Goal: Find contact information: Find contact information

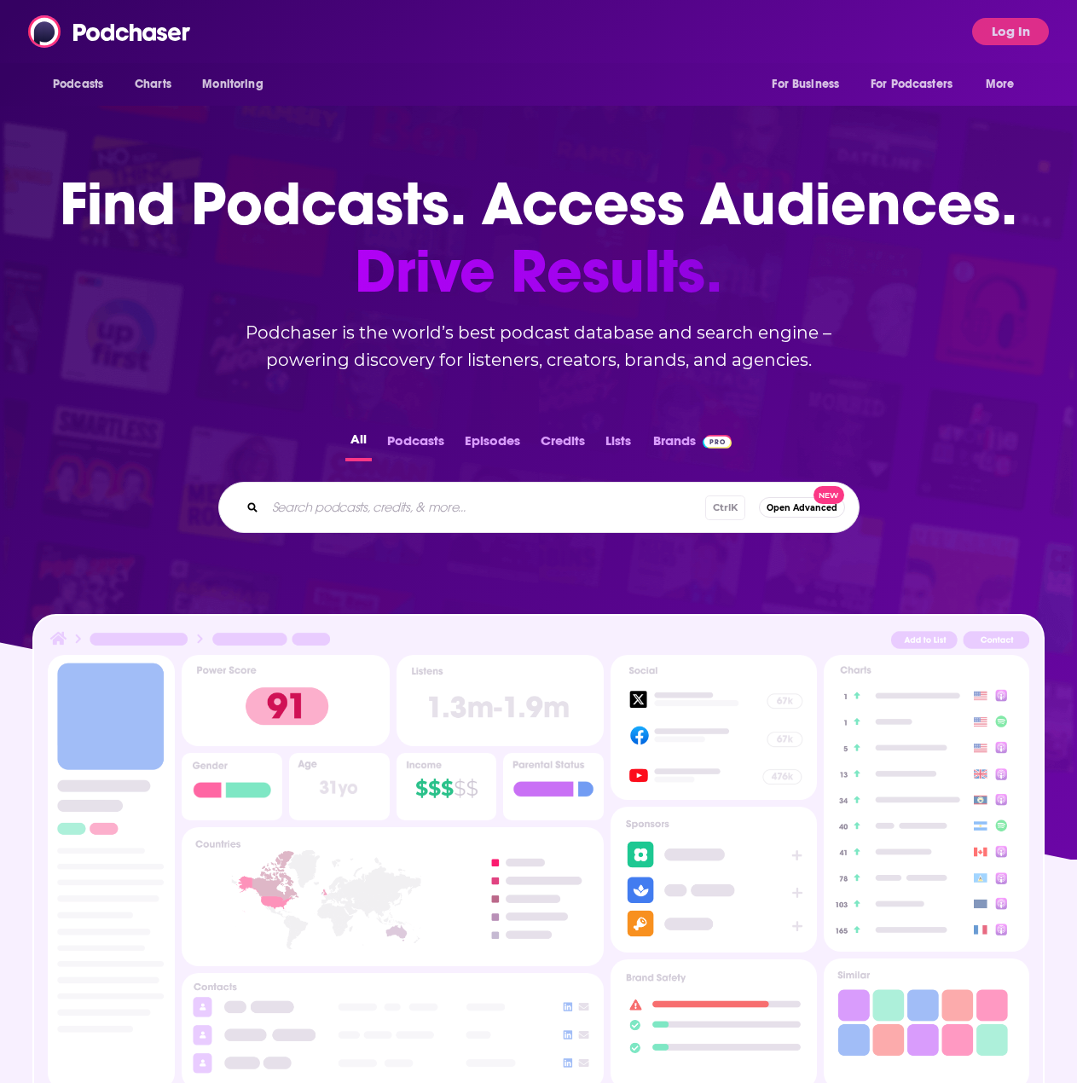
click at [401, 524] on div "Ctrl K Open Advanced New" at bounding box center [538, 507] width 641 height 51
click at [406, 510] on input "Search podcasts, credits, & more..." at bounding box center [485, 507] width 440 height 27
type input "tbpn"
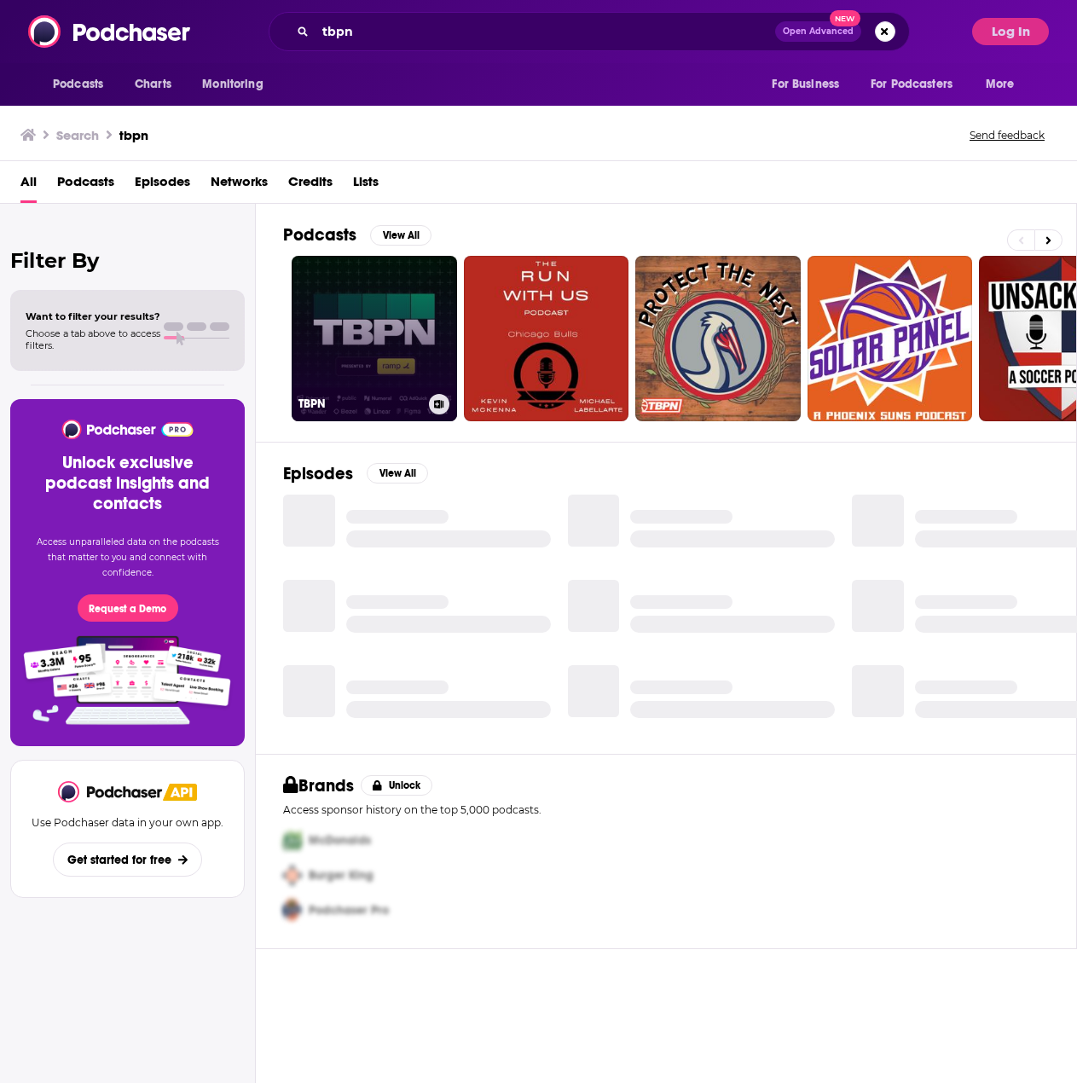
click at [391, 334] on link "TBPN" at bounding box center [374, 338] width 165 height 165
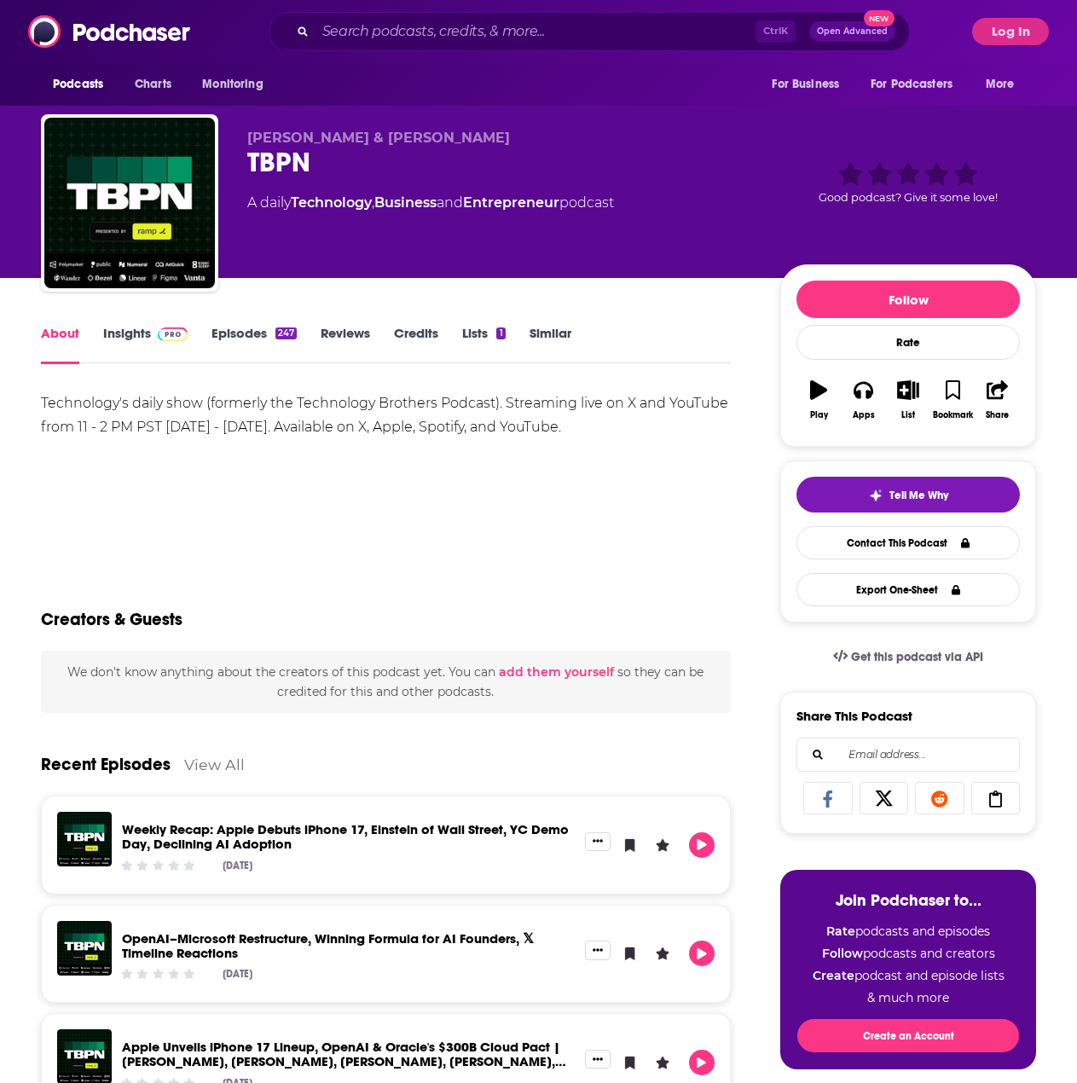
click at [541, 333] on link "Similar" at bounding box center [551, 344] width 42 height 39
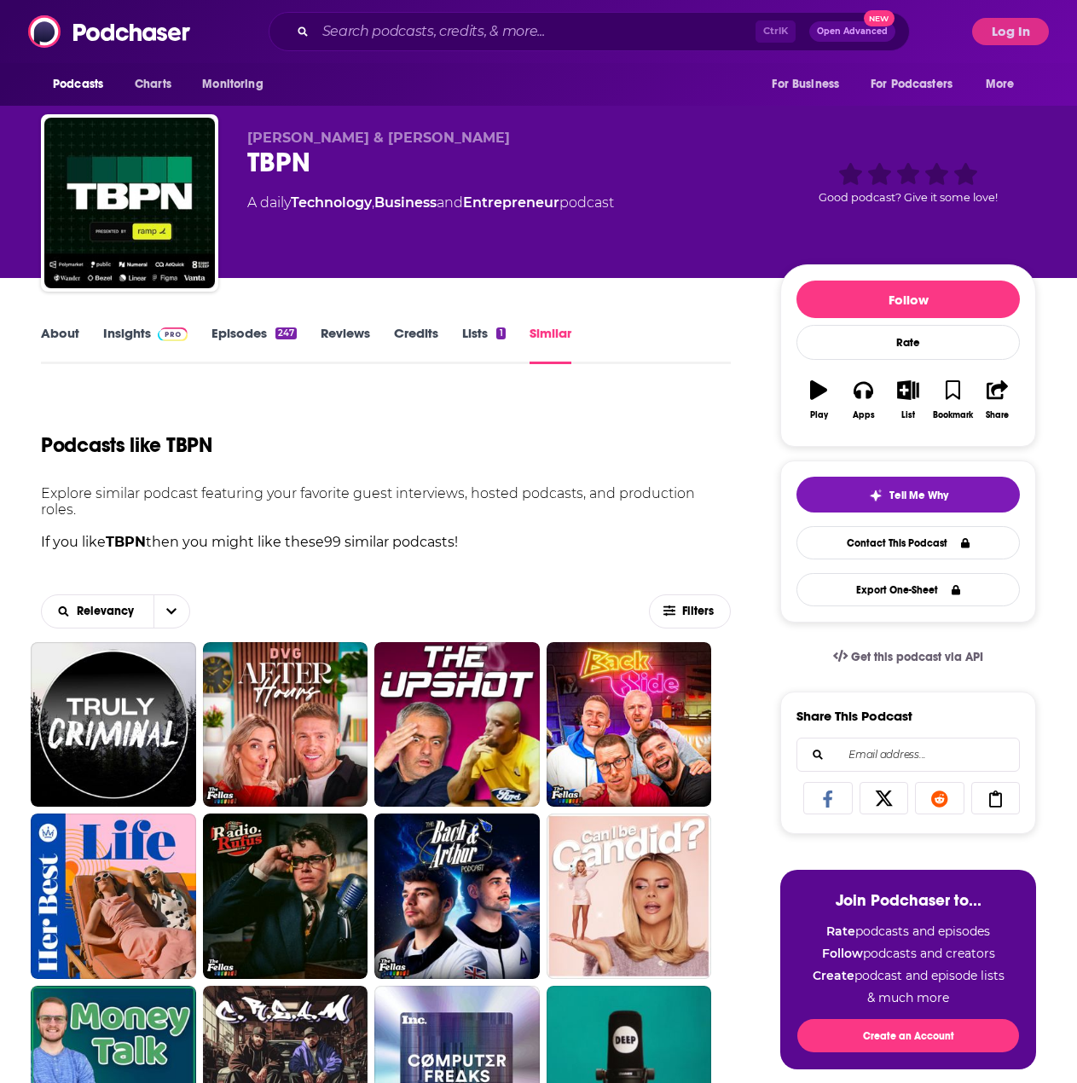
click at [50, 350] on link "About" at bounding box center [60, 344] width 38 height 39
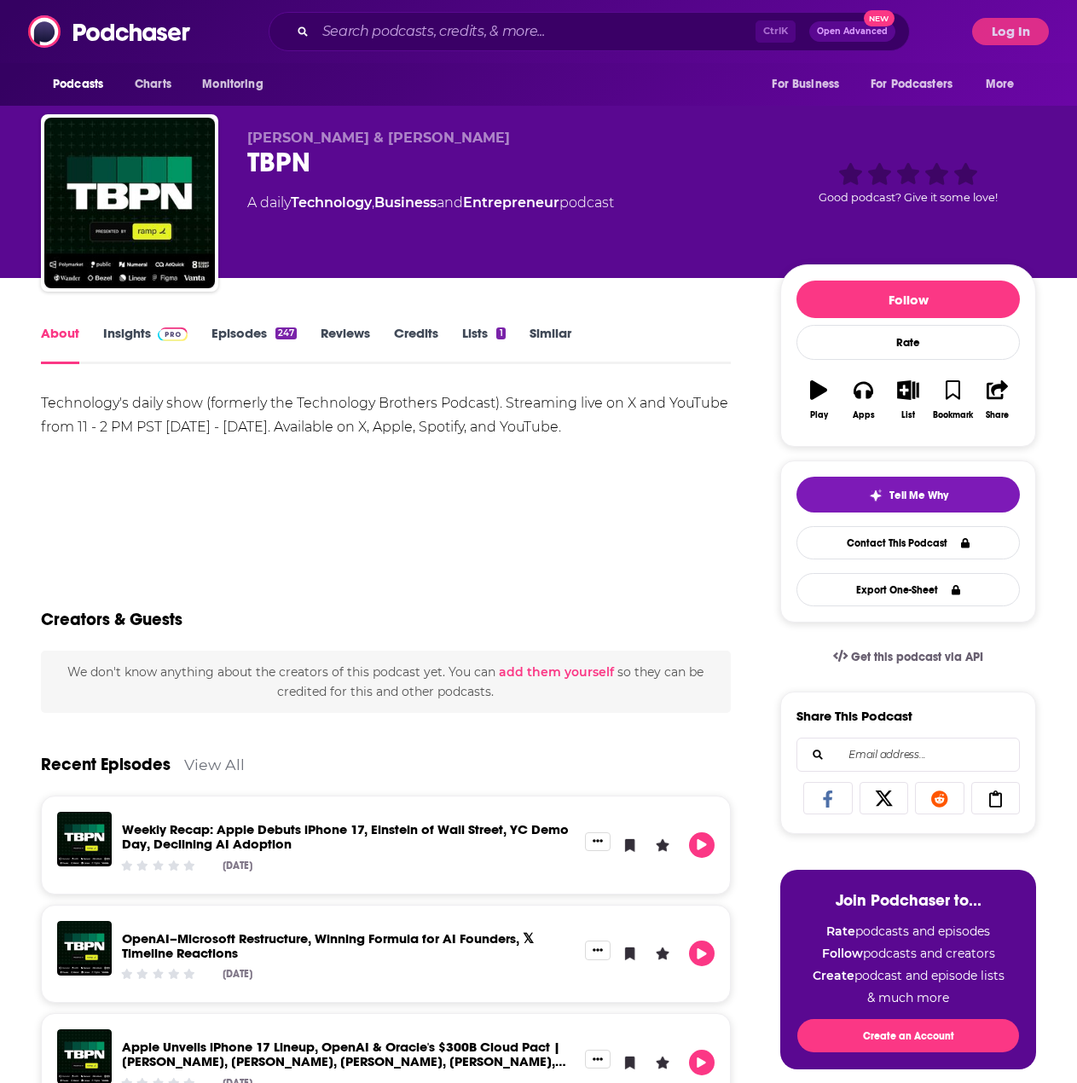
click at [127, 337] on link "Insights" at bounding box center [145, 344] width 84 height 39
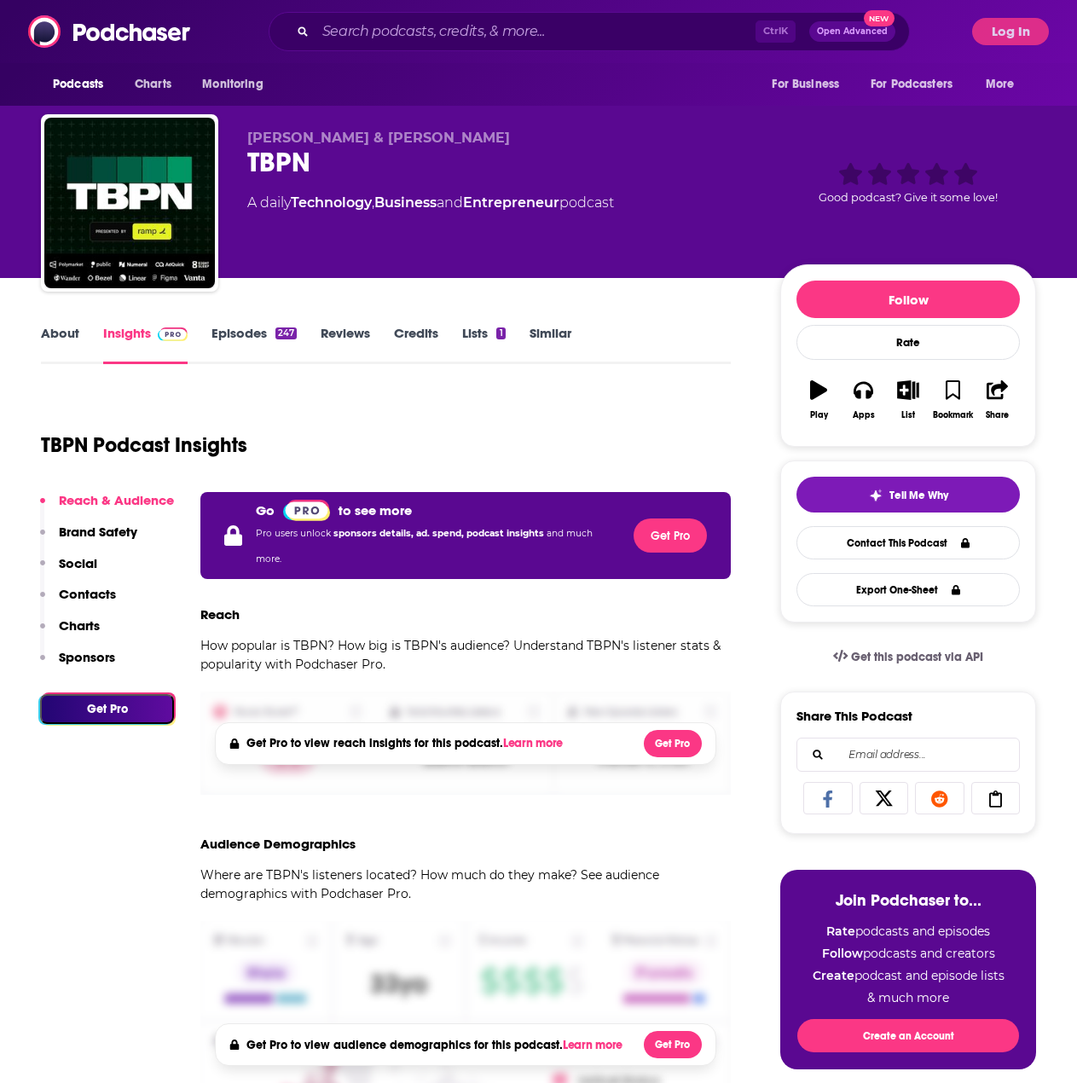
click at [229, 339] on link "Episodes 247" at bounding box center [254, 344] width 85 height 39
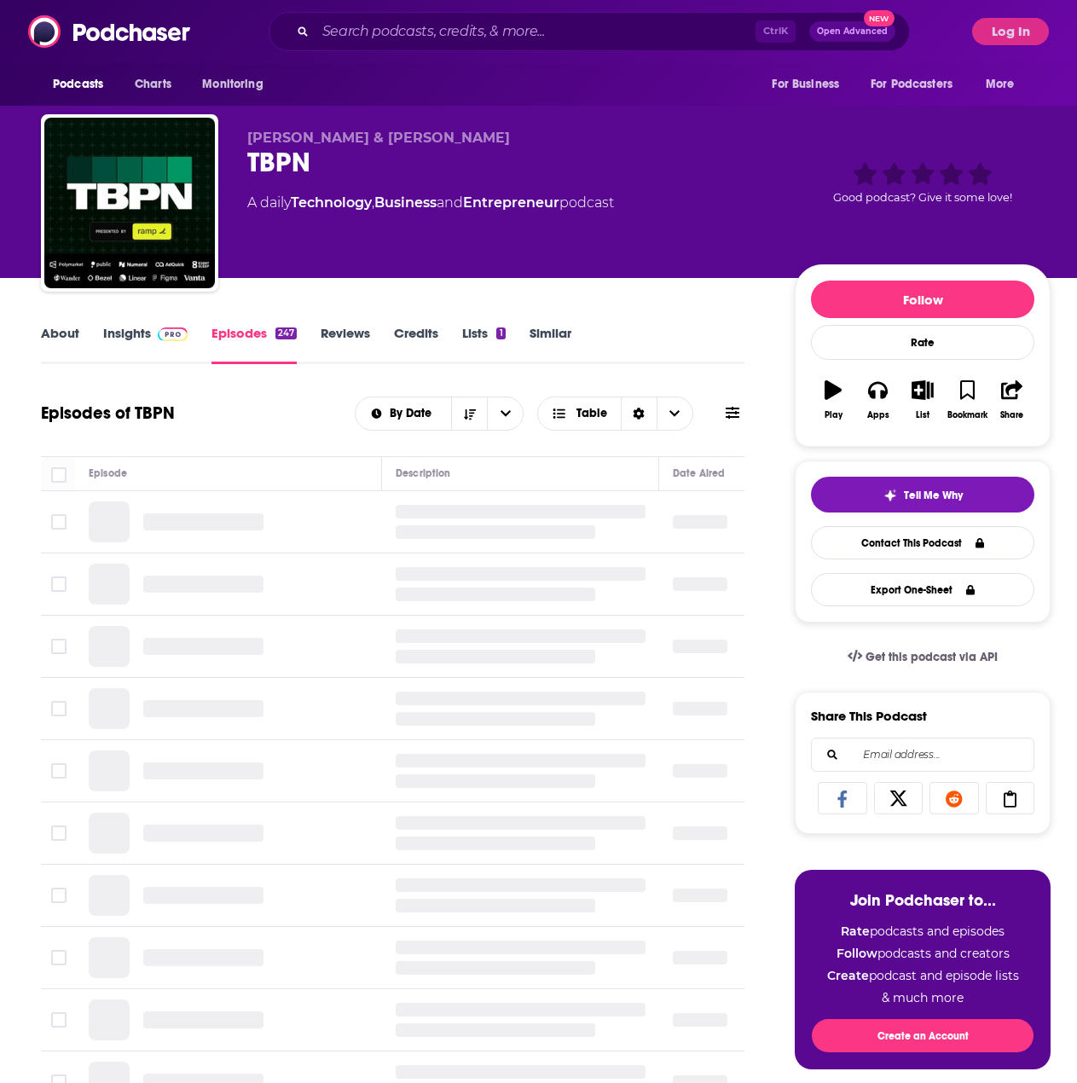
click at [357, 332] on link "Reviews" at bounding box center [345, 344] width 49 height 39
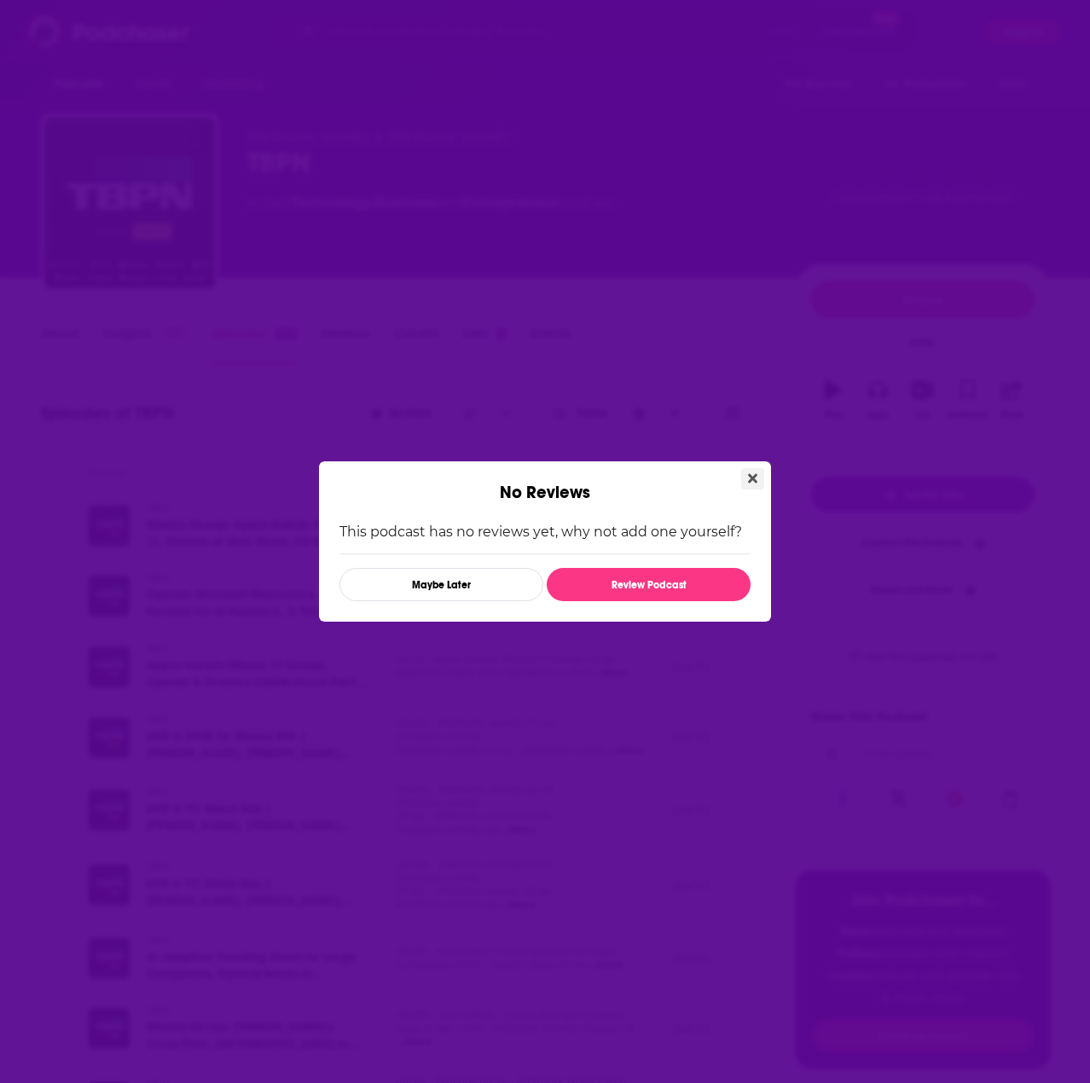
click at [751, 481] on icon "Close" at bounding box center [752, 478] width 9 height 9
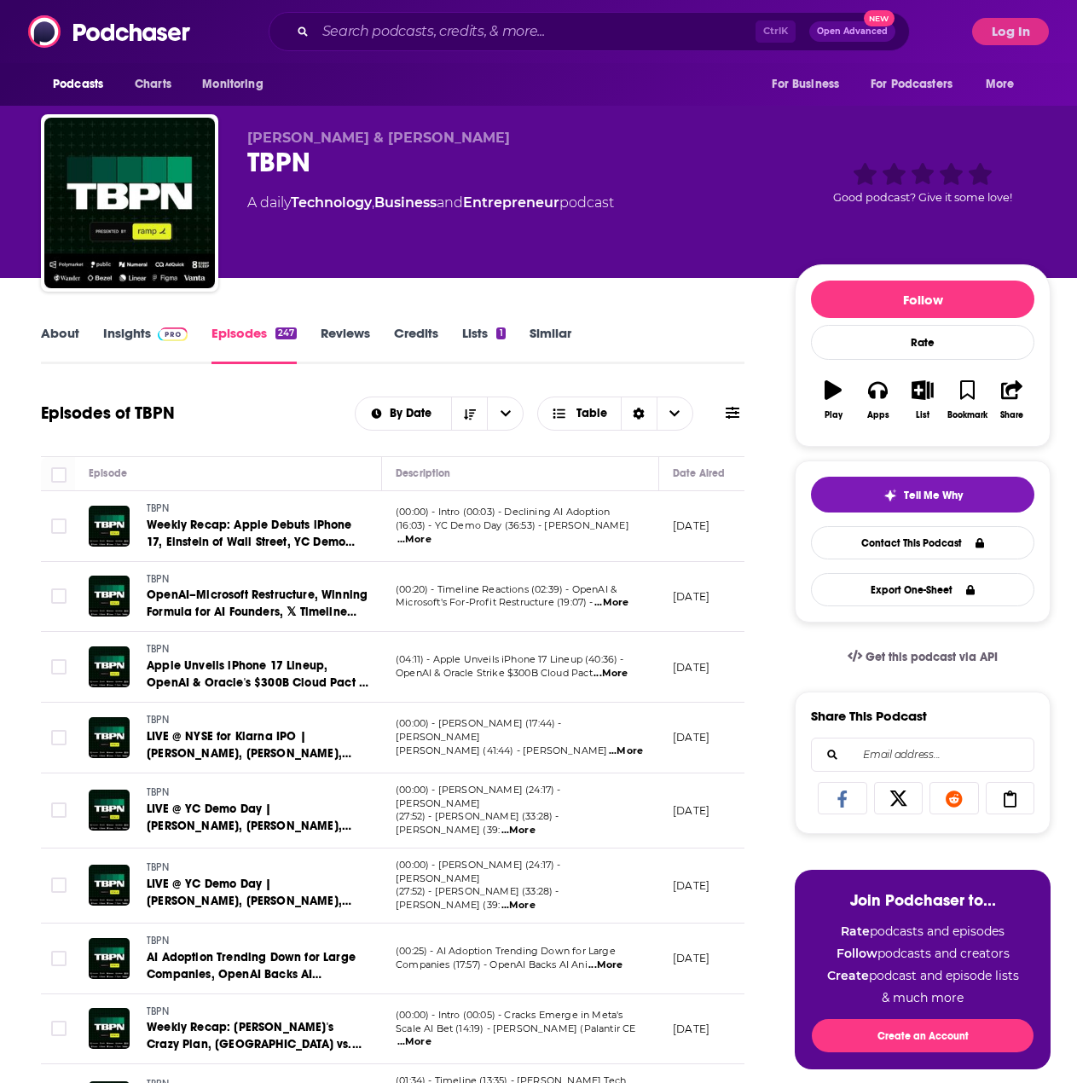
click at [411, 334] on link "Credits" at bounding box center [416, 344] width 44 height 39
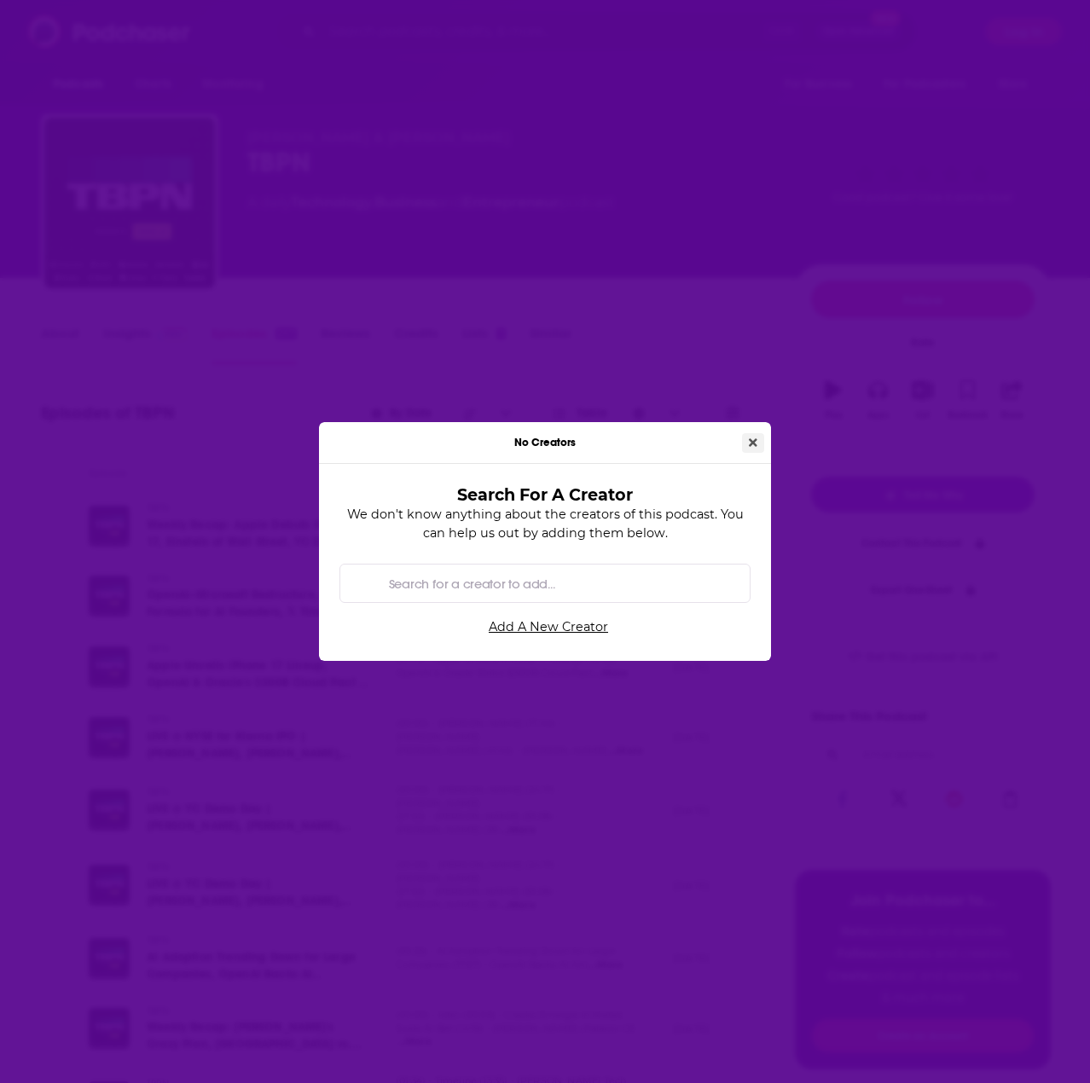
click at [760, 444] on button "Close" at bounding box center [753, 443] width 22 height 20
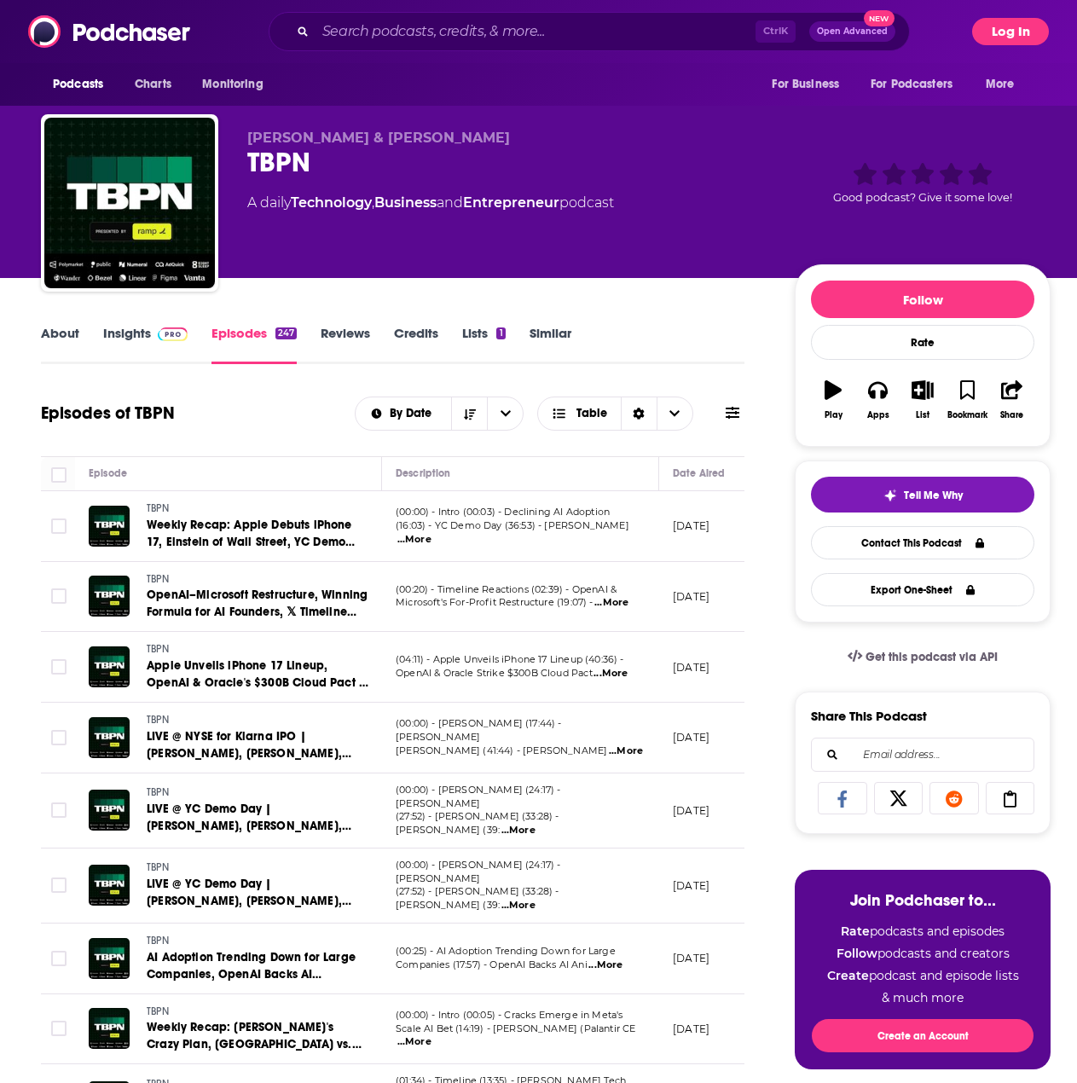
click at [1006, 36] on button "Log In" at bounding box center [1010, 31] width 77 height 27
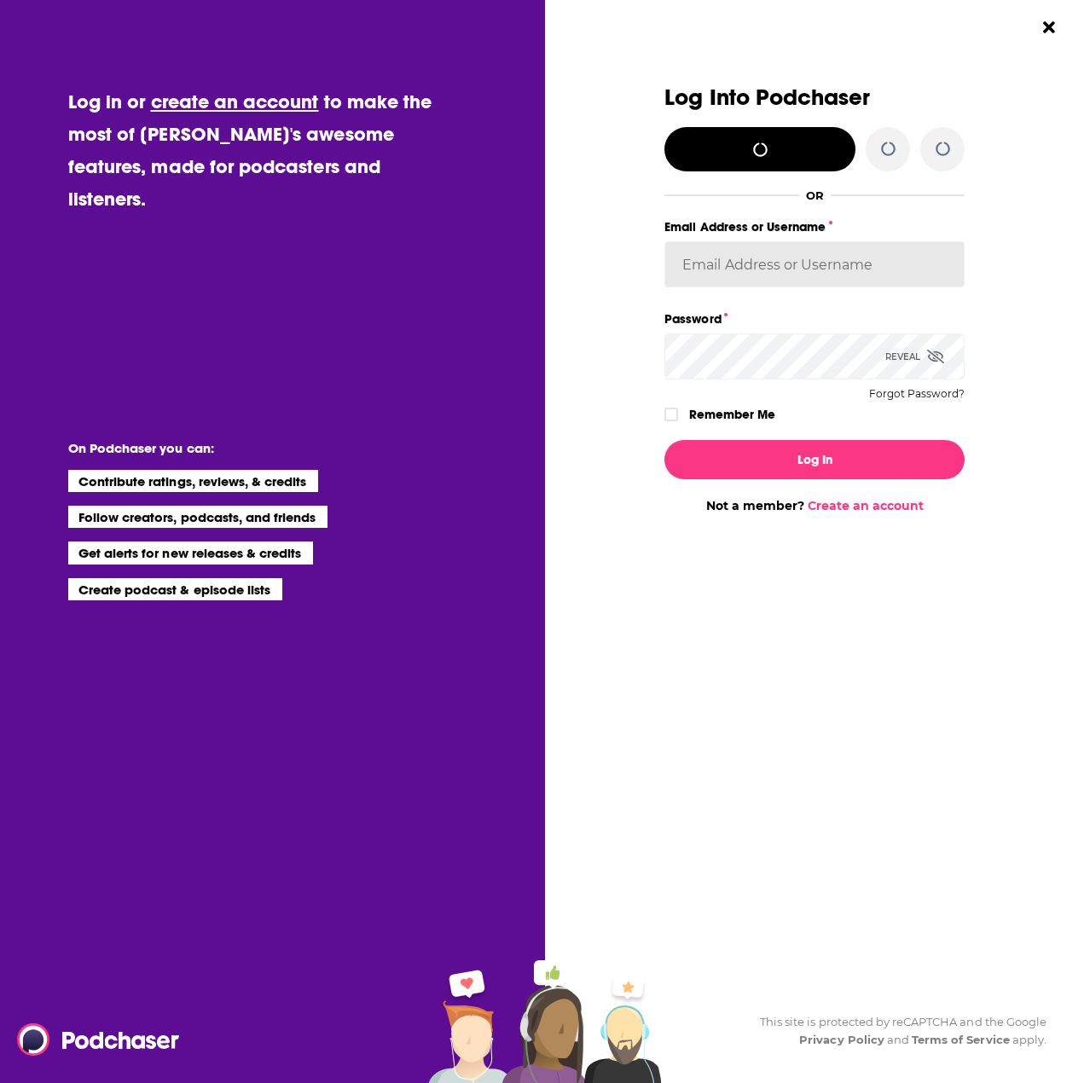
type input "rpearson"
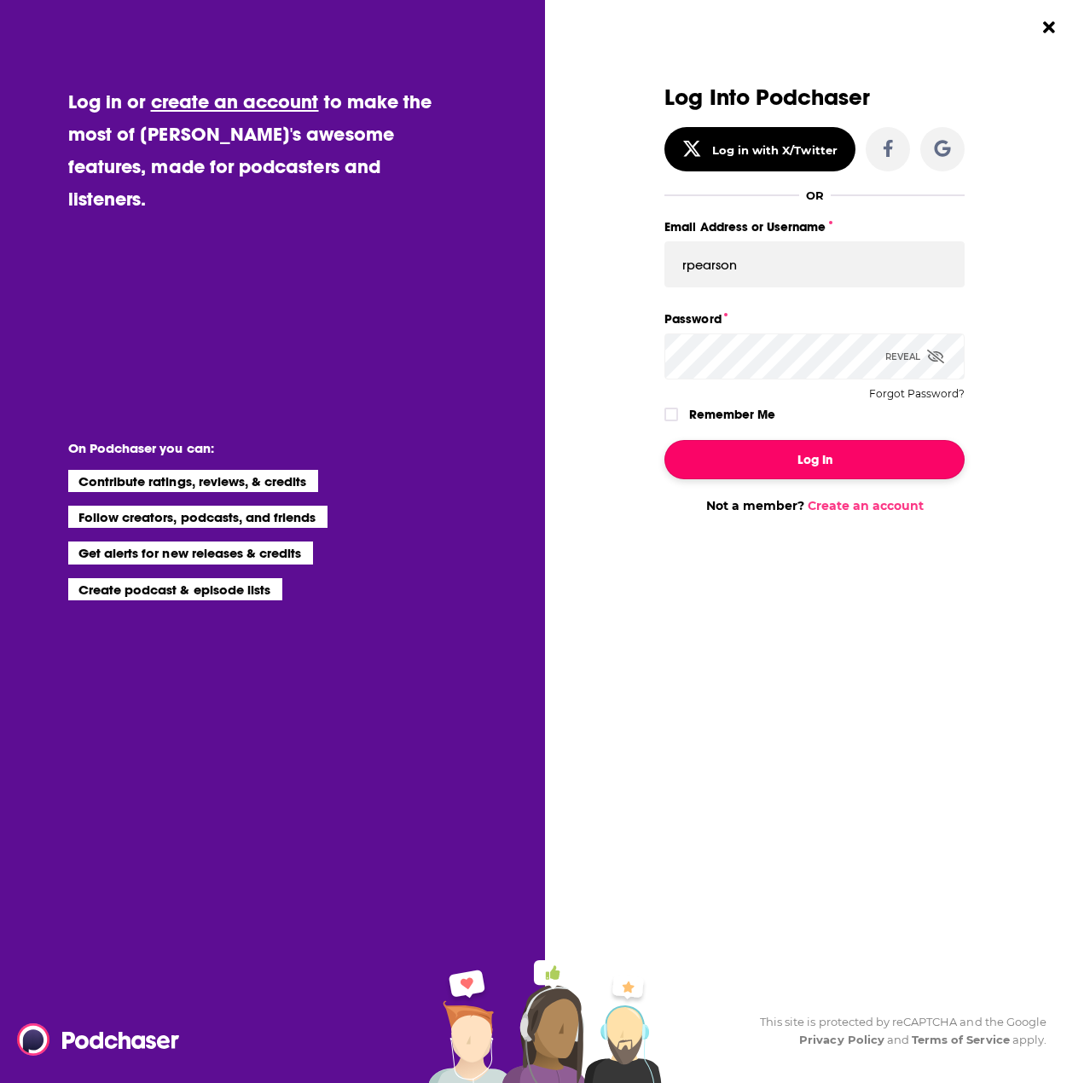
click at [857, 464] on button "Log In" at bounding box center [814, 459] width 300 height 39
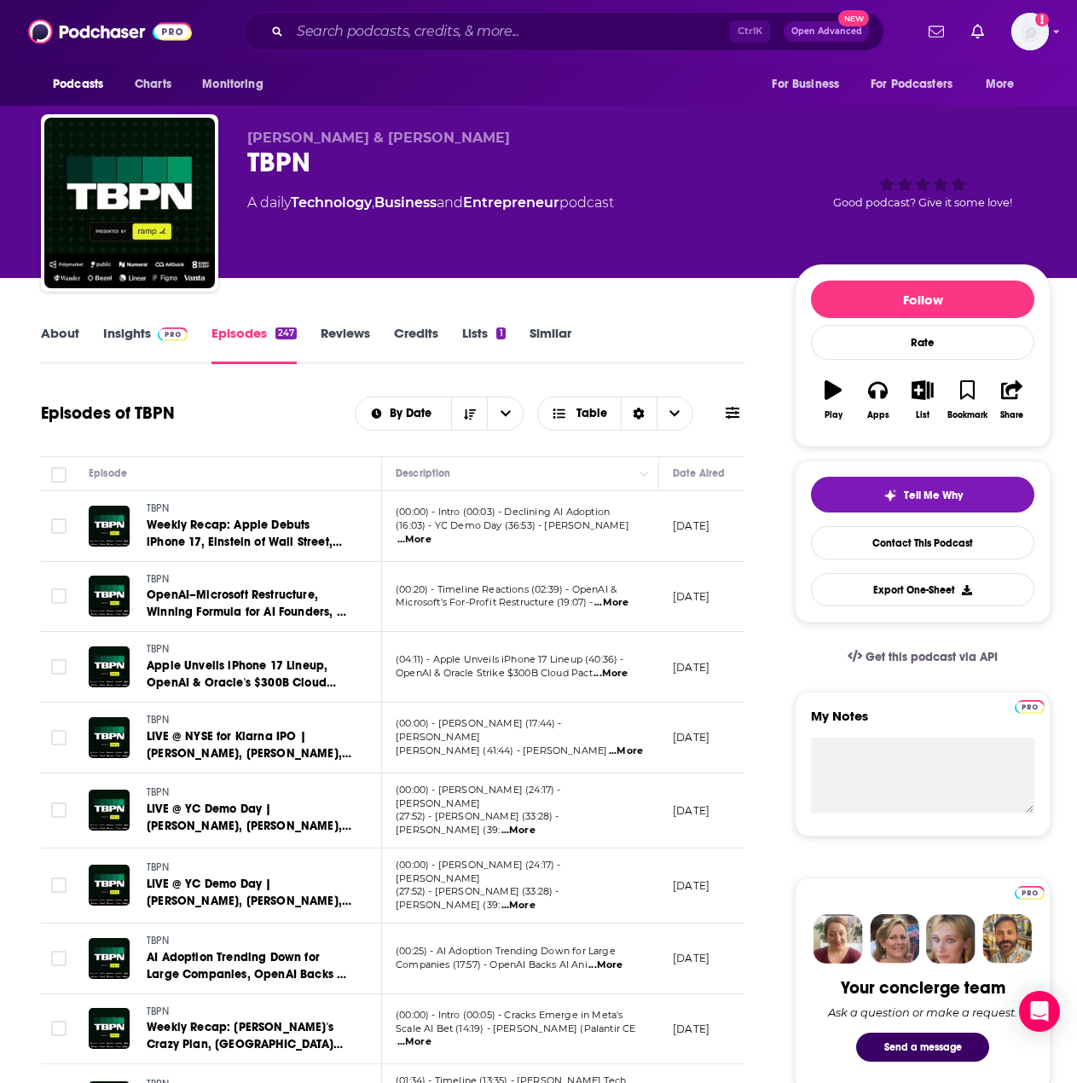
click at [56, 332] on link "About" at bounding box center [60, 344] width 38 height 39
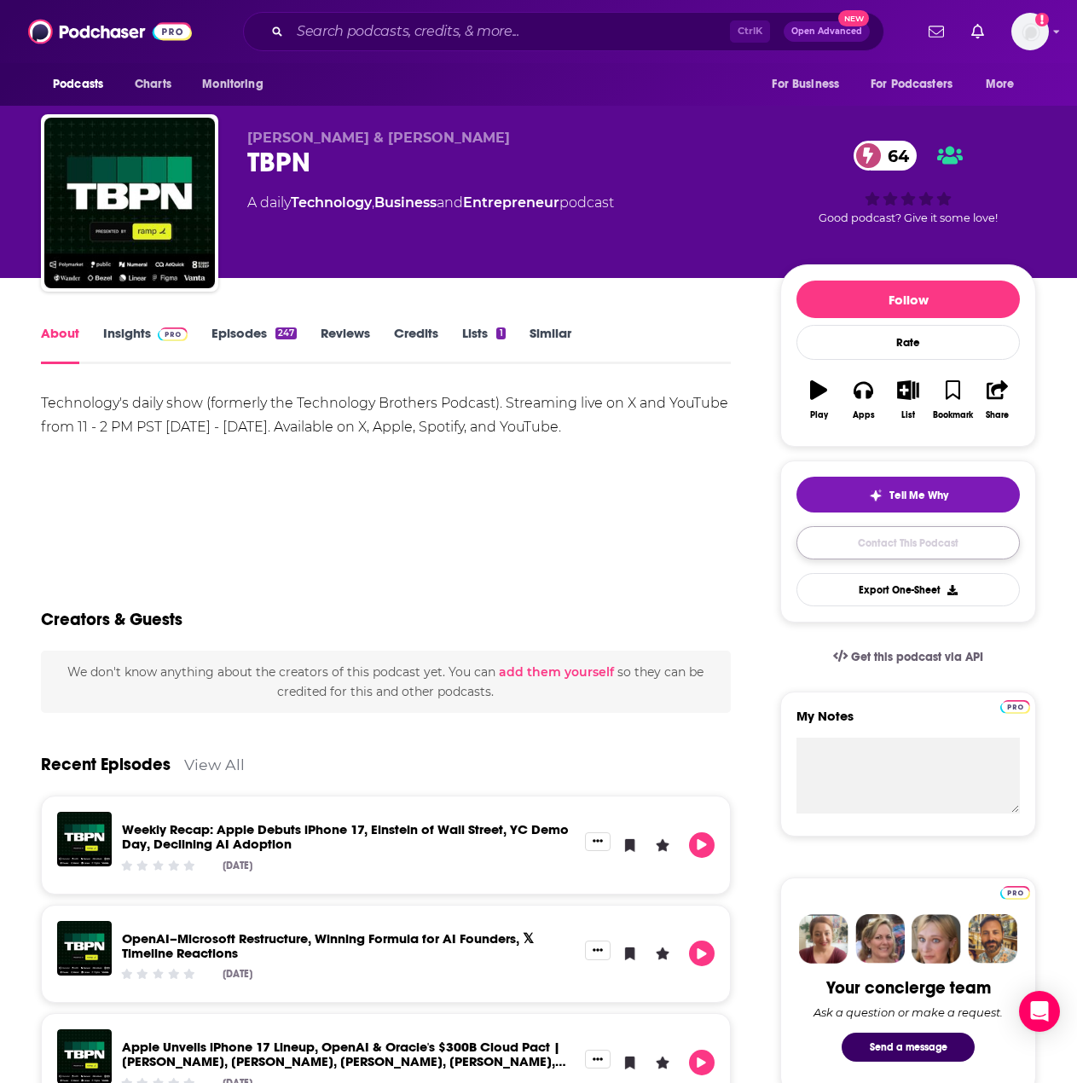
click at [900, 548] on link "Contact This Podcast" at bounding box center [908, 542] width 223 height 33
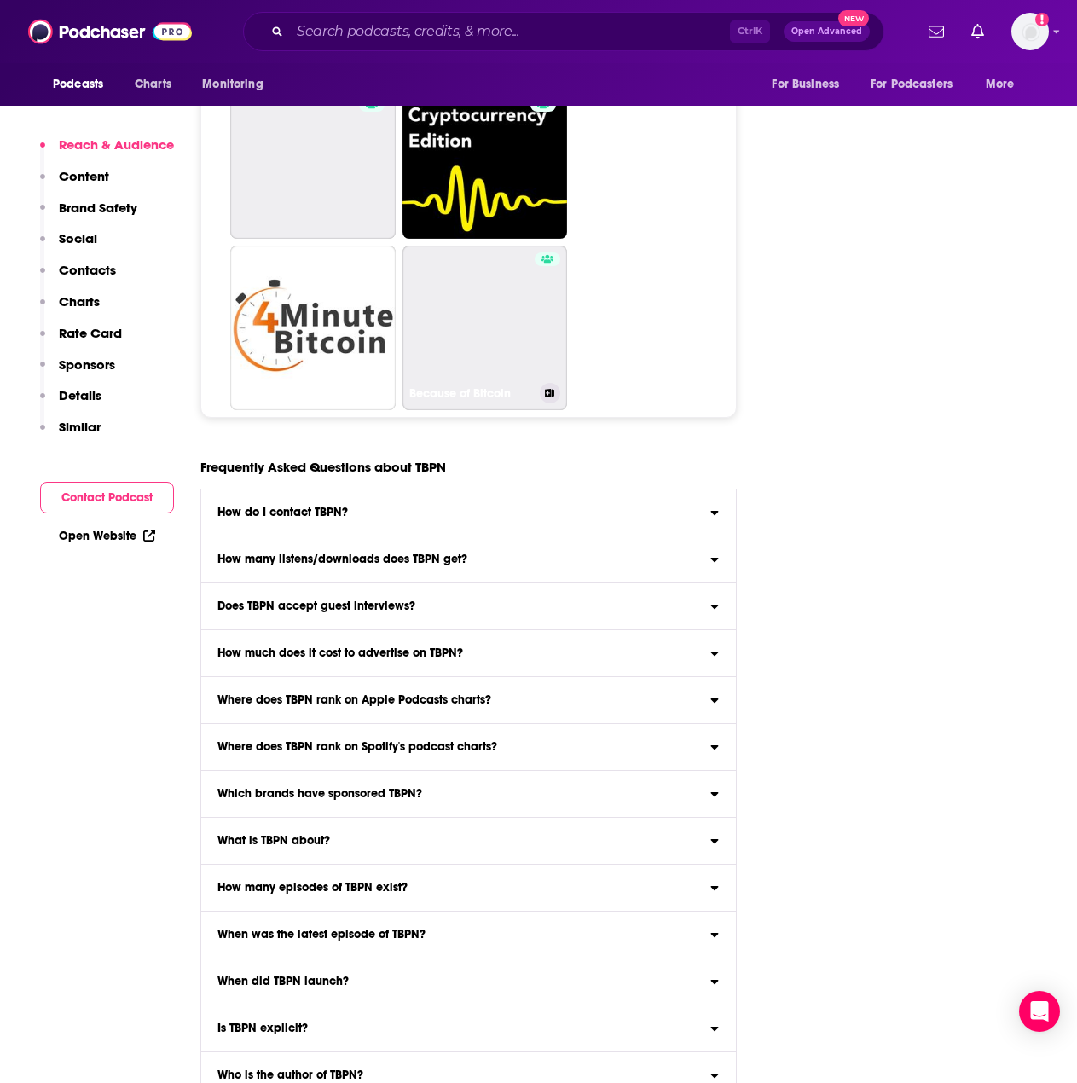
scroll to position [5814, 0]
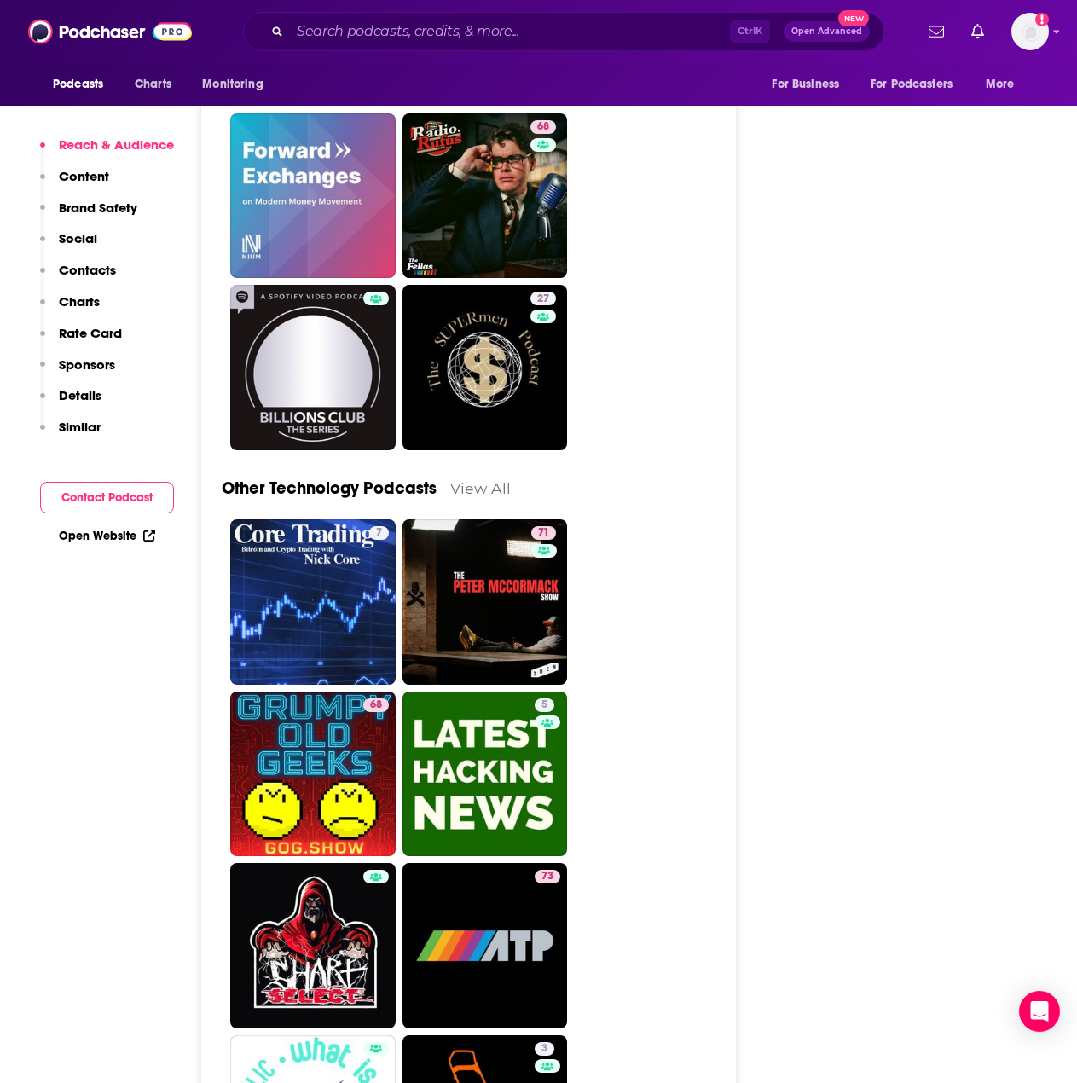
click at [107, 503] on button "Contact Podcast" at bounding box center [107, 498] width 134 height 32
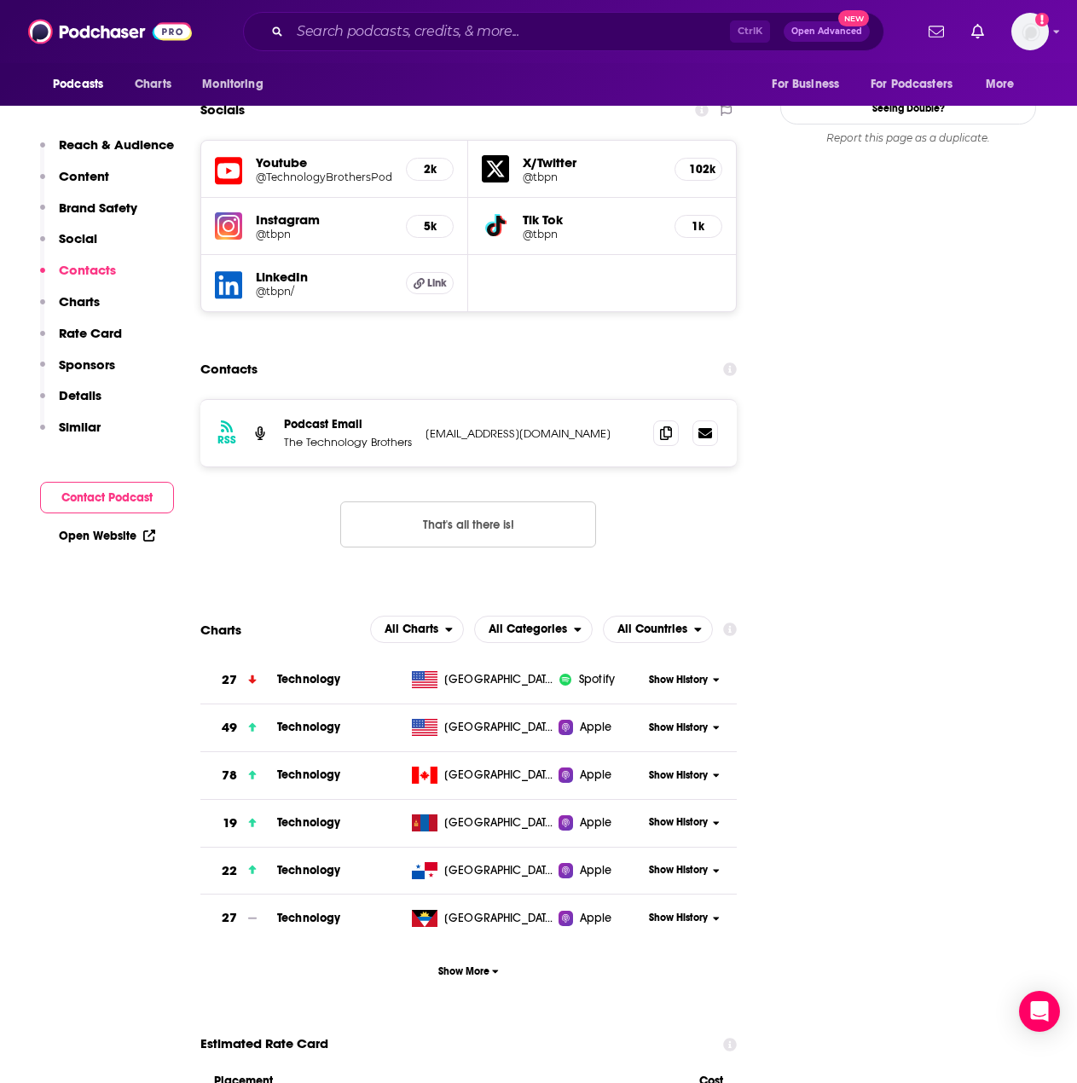
scroll to position [1955, 0]
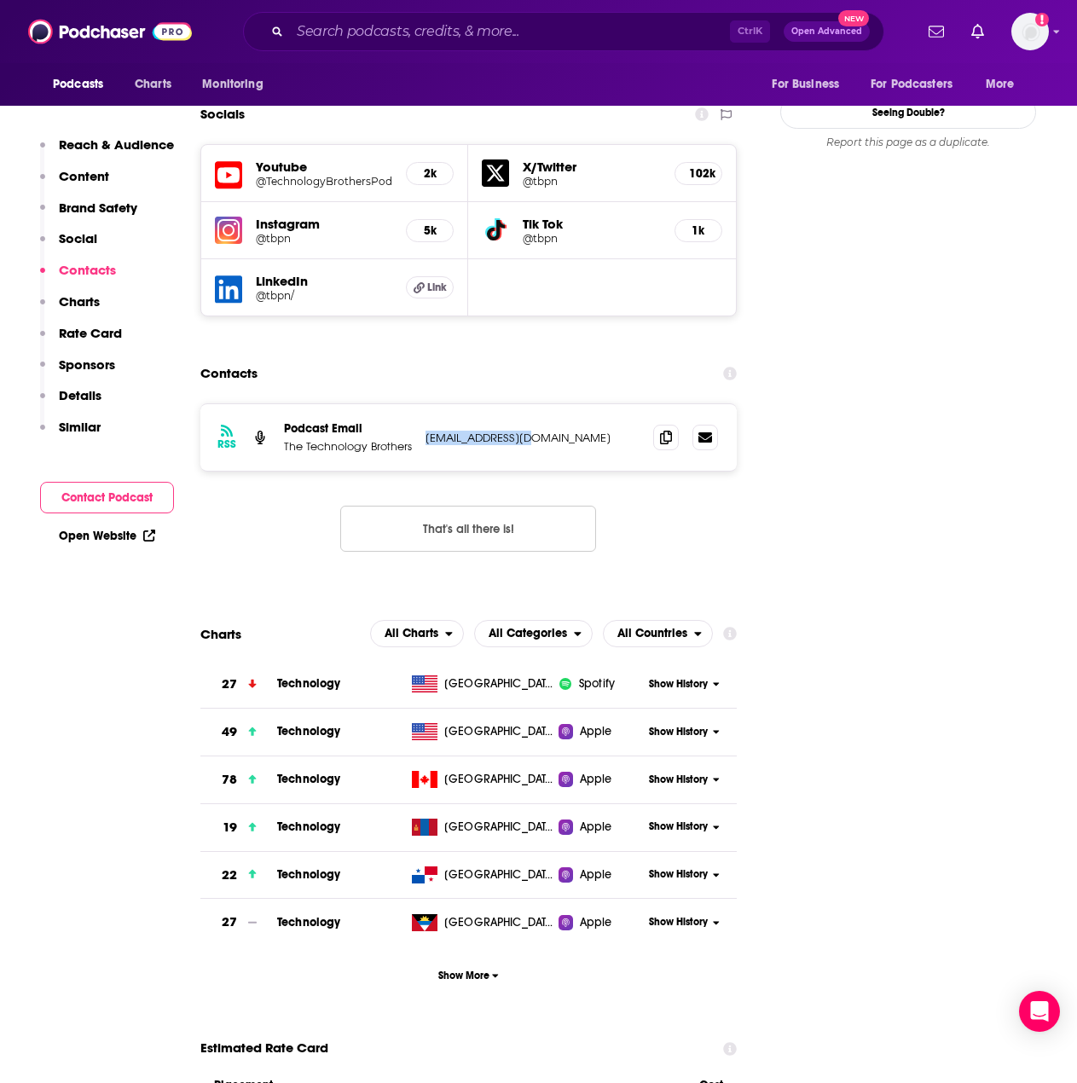
drag, startPoint x: 421, startPoint y: 314, endPoint x: 537, endPoint y: 332, distance: 117.4
click at [536, 404] on div "RSS Podcast Email The Technology Brothers [EMAIL_ADDRESS][DOMAIN_NAME] [EMAIL_A…" at bounding box center [468, 437] width 536 height 67
copy p "[EMAIL_ADDRESS][DOMAIN_NAME]"
